Goal: Information Seeking & Learning: Learn about a topic

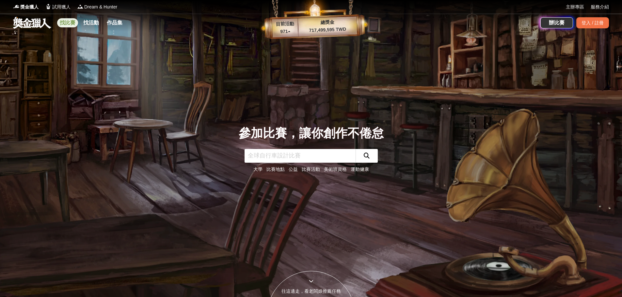
click at [71, 22] on link "找比賽" at bounding box center [67, 22] width 21 height 9
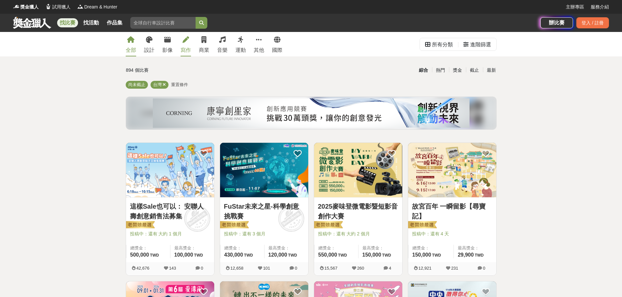
click at [188, 46] on div "寫作" at bounding box center [186, 50] width 10 height 8
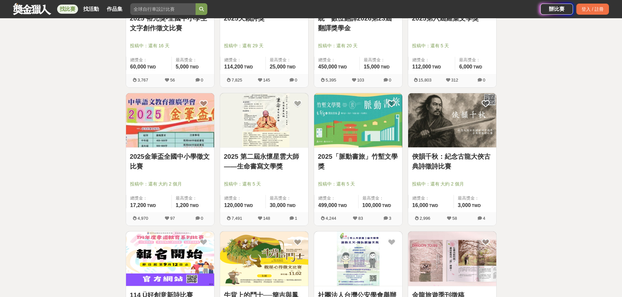
scroll to position [174, 0]
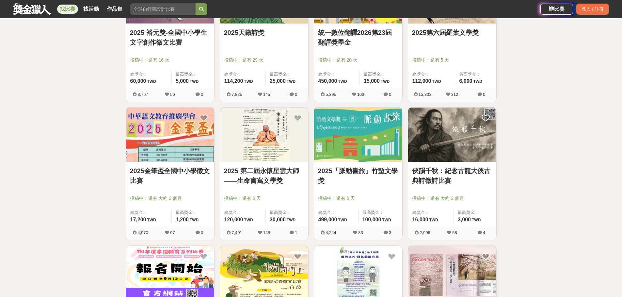
click at [347, 170] on link "2025「脈動書旅」竹塹文學獎" at bounding box center [358, 176] width 80 height 20
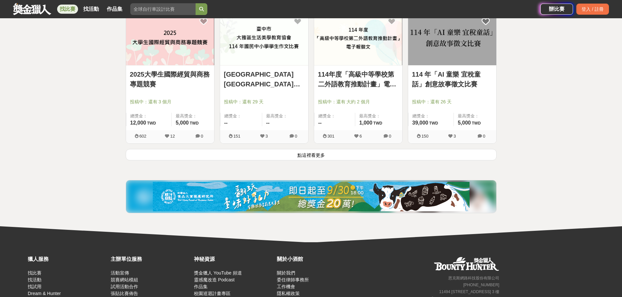
scroll to position [827, 0]
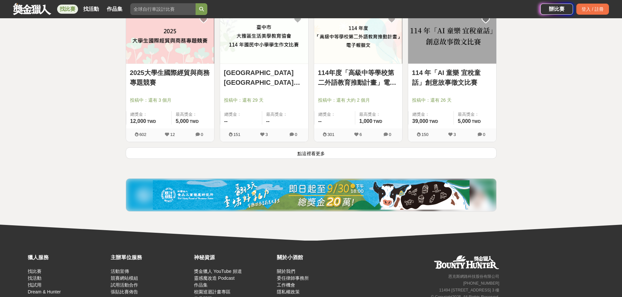
click at [307, 154] on button "點這裡看更多" at bounding box center [311, 153] width 371 height 11
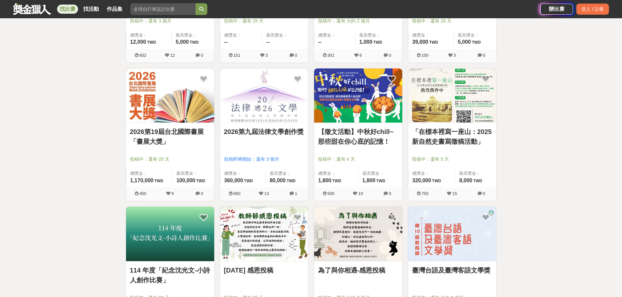
scroll to position [914, 0]
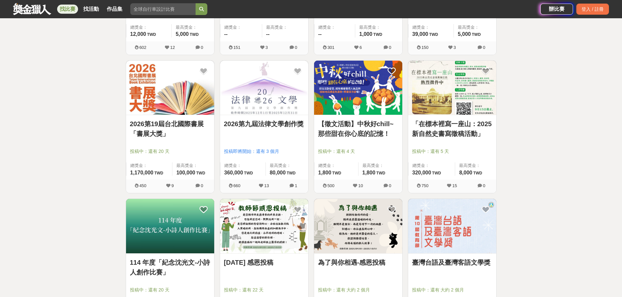
click at [172, 125] on link "2026第19屆台北國際書展「書展大獎」" at bounding box center [170, 129] width 80 height 20
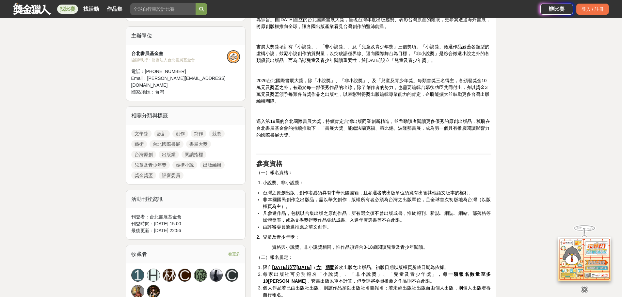
scroll to position [218, 0]
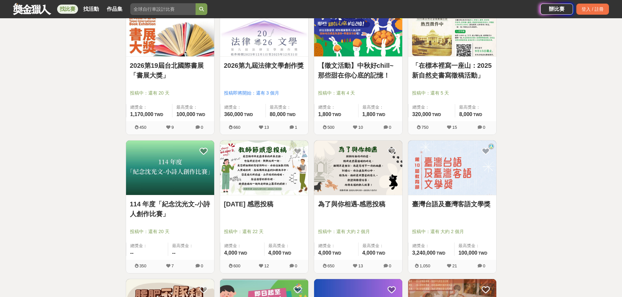
scroll to position [958, 0]
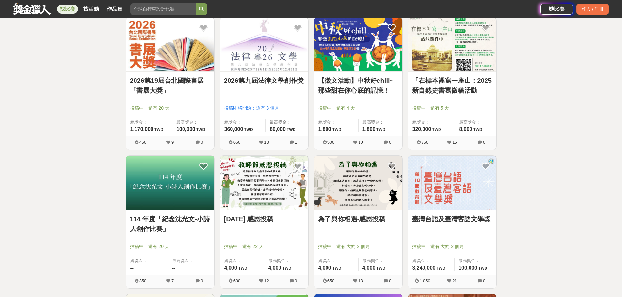
click at [436, 79] on link "「在標本裡寫一座山：2025新自然史書寫徵稿活動」" at bounding box center [452, 86] width 80 height 20
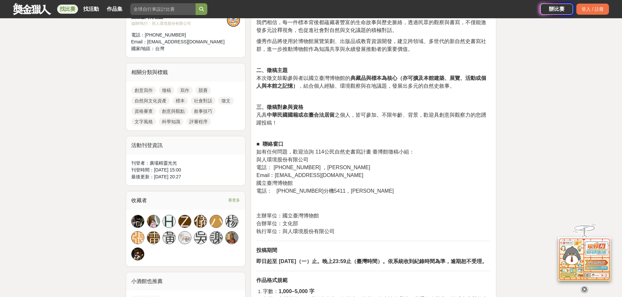
scroll to position [261, 0]
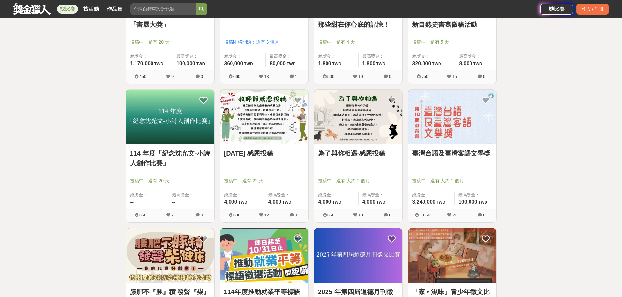
scroll to position [1045, 0]
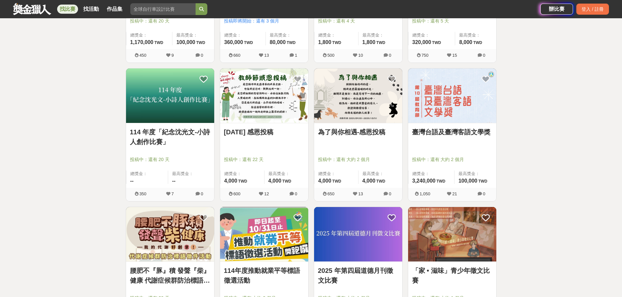
click at [444, 131] on link "臺灣台語及臺灣客語文學獎" at bounding box center [452, 132] width 80 height 10
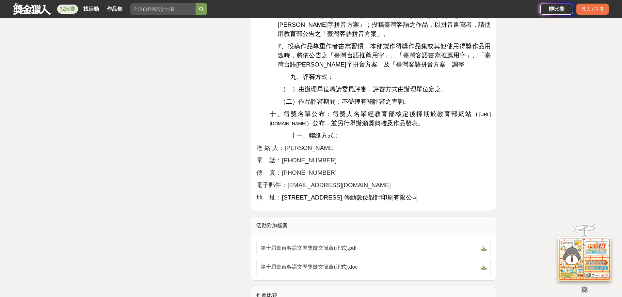
scroll to position [1088, 0]
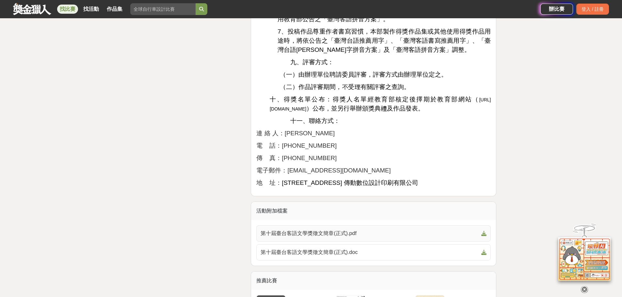
click at [483, 233] on icon at bounding box center [483, 233] width 5 height 5
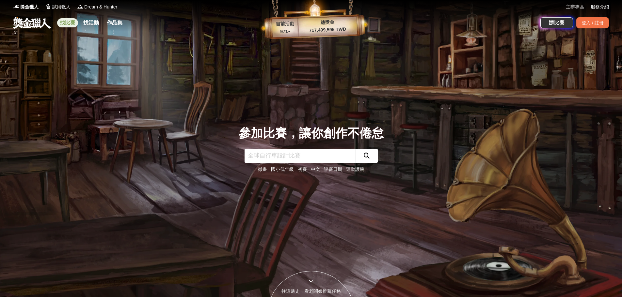
click at [66, 24] on link "找比賽" at bounding box center [67, 22] width 21 height 9
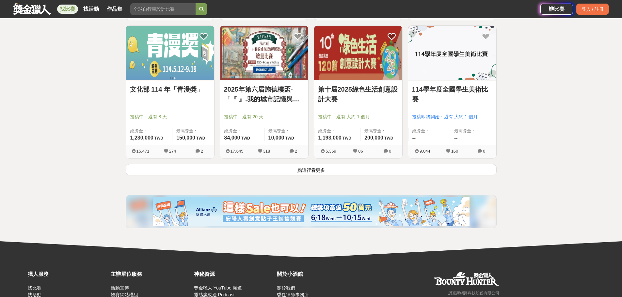
scroll to position [862, 0]
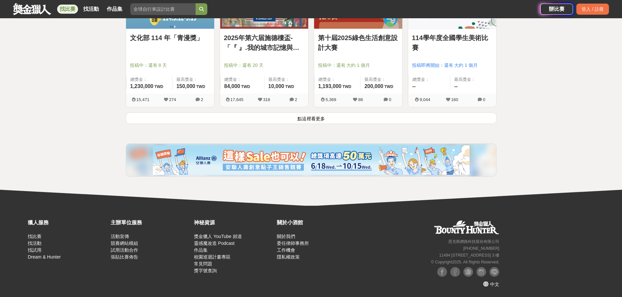
click at [301, 118] on button "點這裡看更多" at bounding box center [311, 118] width 371 height 11
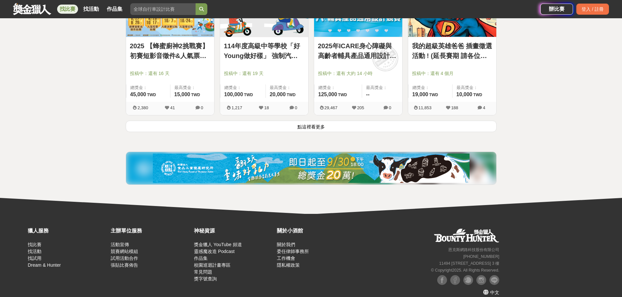
scroll to position [1694, 0]
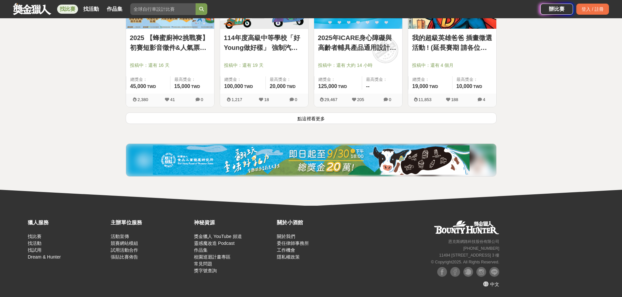
click at [313, 119] on button "點這裡看更多" at bounding box center [311, 118] width 371 height 11
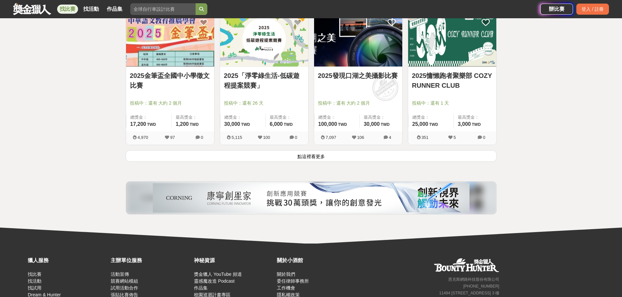
scroll to position [2521, 0]
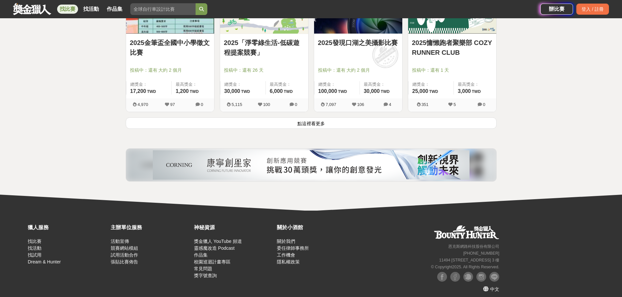
click at [307, 122] on button "點這裡看更多" at bounding box center [311, 123] width 371 height 11
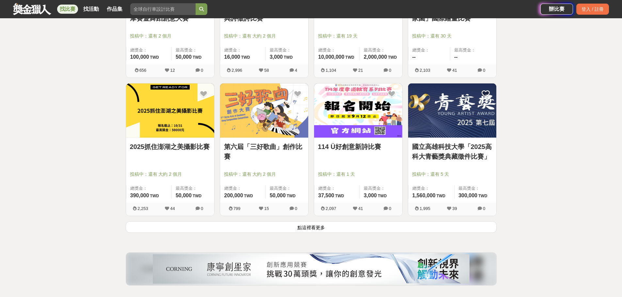
scroll to position [3261, 0]
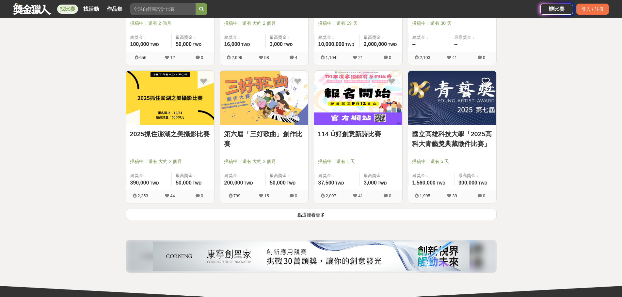
click at [320, 215] on button "點這裡看更多" at bounding box center [311, 214] width 371 height 11
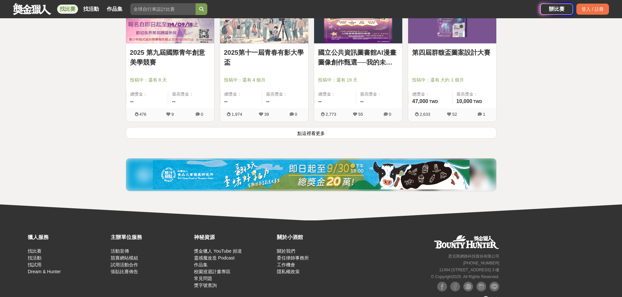
scroll to position [4175, 0]
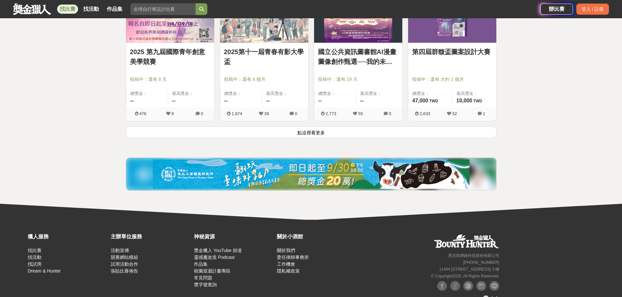
click at [310, 129] on button "點這裡看更多" at bounding box center [311, 132] width 371 height 11
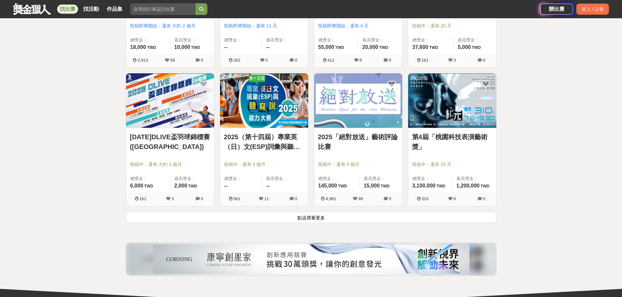
scroll to position [4958, 0]
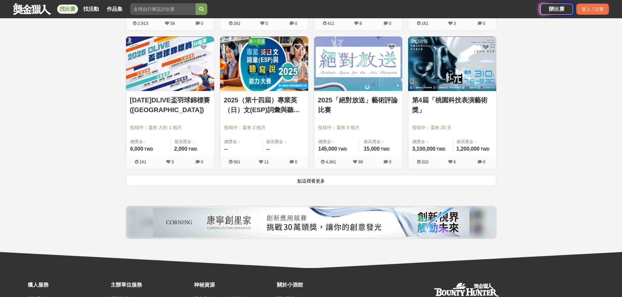
click at [315, 182] on button "點這裡看更多" at bounding box center [311, 180] width 371 height 11
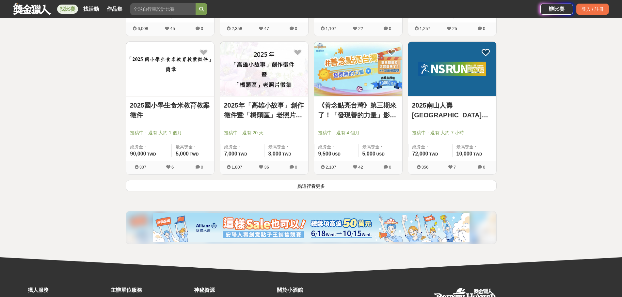
scroll to position [5785, 0]
click at [311, 187] on button "點這裡看更多" at bounding box center [311, 185] width 371 height 11
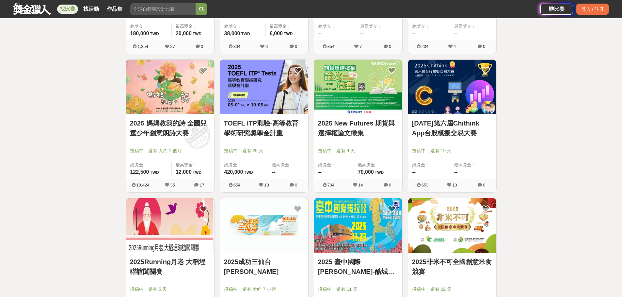
scroll to position [6525, 0]
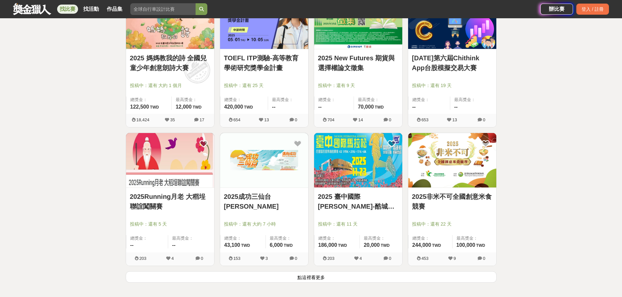
click at [314, 277] on button "點這裡看更多" at bounding box center [311, 277] width 371 height 11
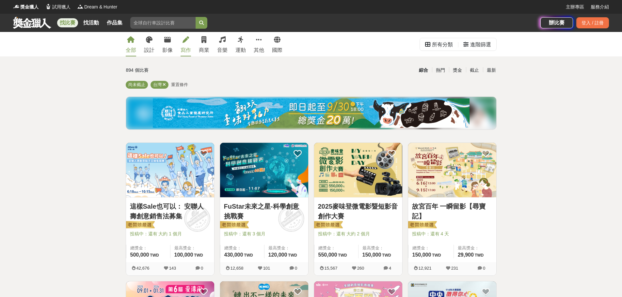
click at [187, 47] on div "寫作" at bounding box center [186, 50] width 10 height 8
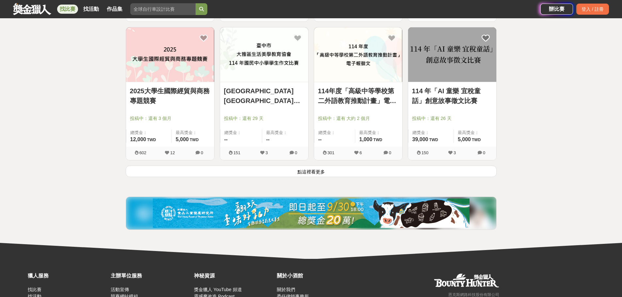
scroll to position [827, 0]
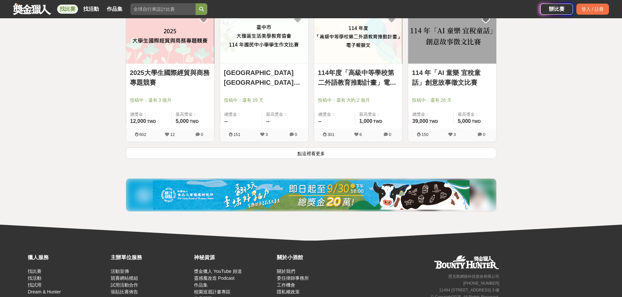
click at [323, 153] on button "點這裡看更多" at bounding box center [311, 153] width 371 height 11
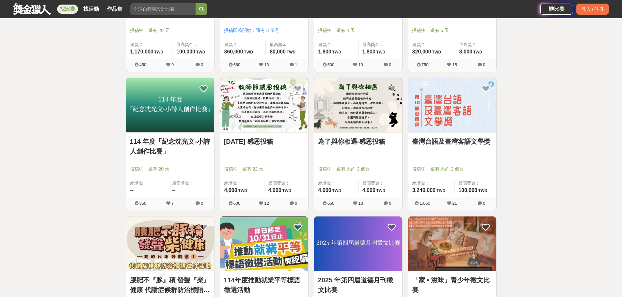
scroll to position [1045, 0]
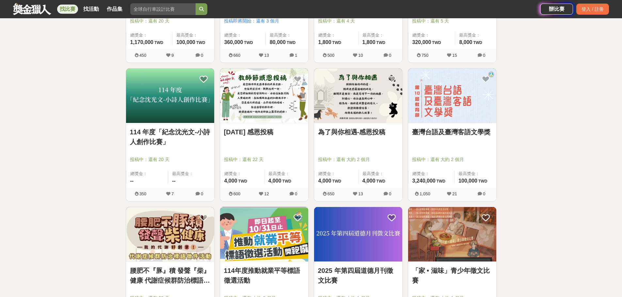
click at [457, 130] on link "臺灣台語及臺灣客語文學獎" at bounding box center [452, 132] width 80 height 10
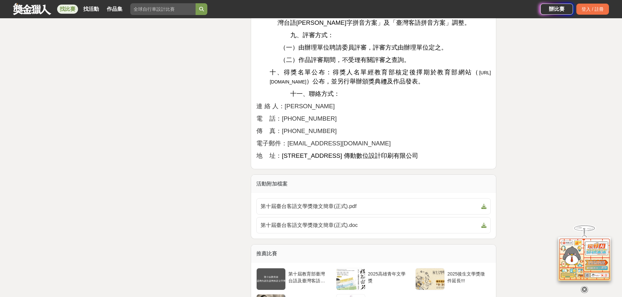
scroll to position [1132, 0]
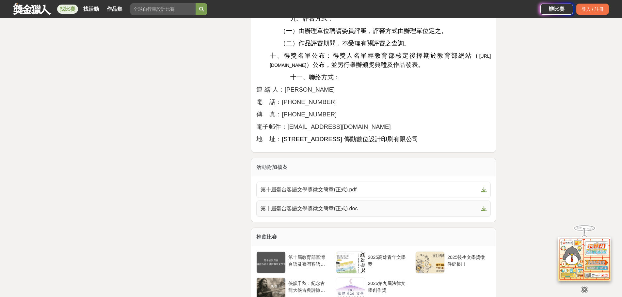
click at [334, 207] on span "第十屆臺台客語文學獎徵文簡章(正式).doc" at bounding box center [370, 209] width 218 height 8
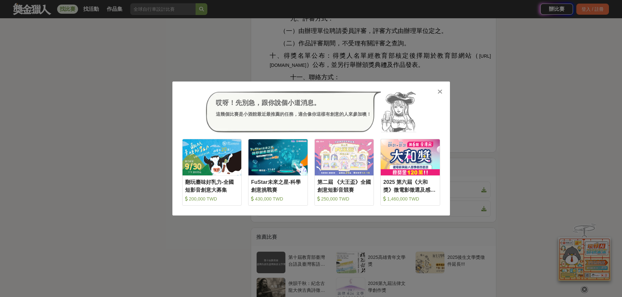
click at [439, 92] on icon at bounding box center [439, 91] width 5 height 7
